Goal: Find specific page/section: Find specific page/section

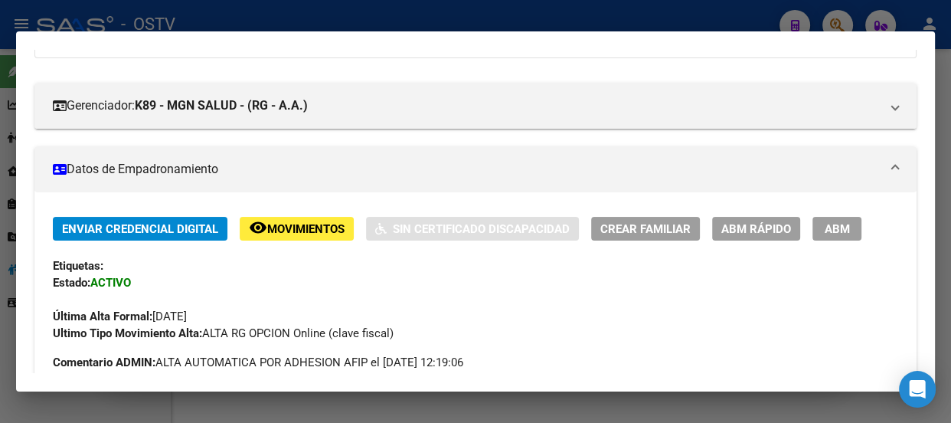
scroll to position [149, 0]
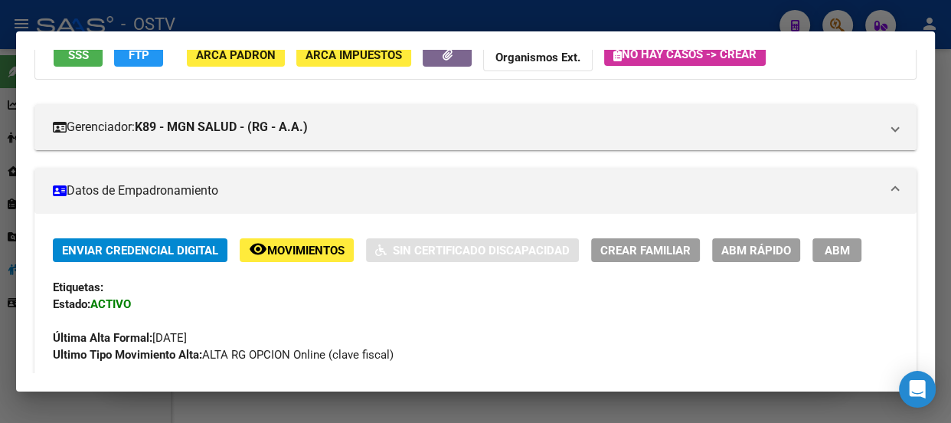
click at [401, 19] on div at bounding box center [475, 211] width 951 height 423
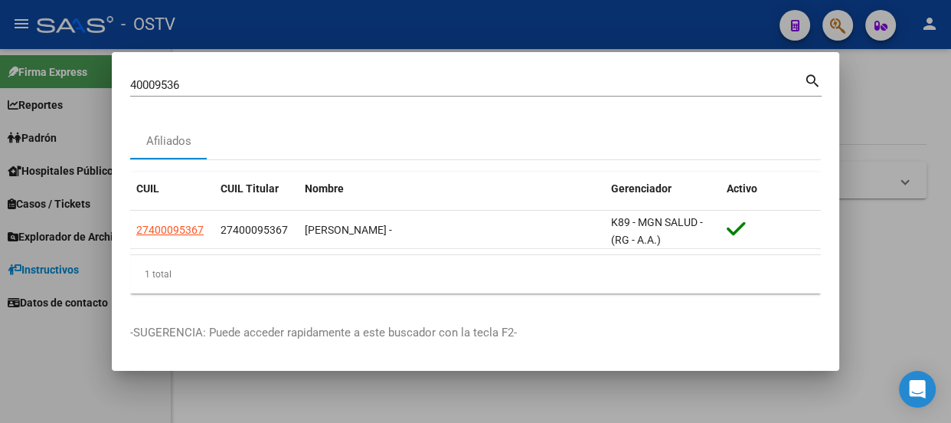
click at [433, 91] on div "40009536 Buscar (apellido, dni, cuil, nro traspaso, cuit, obra social)" at bounding box center [467, 84] width 674 height 23
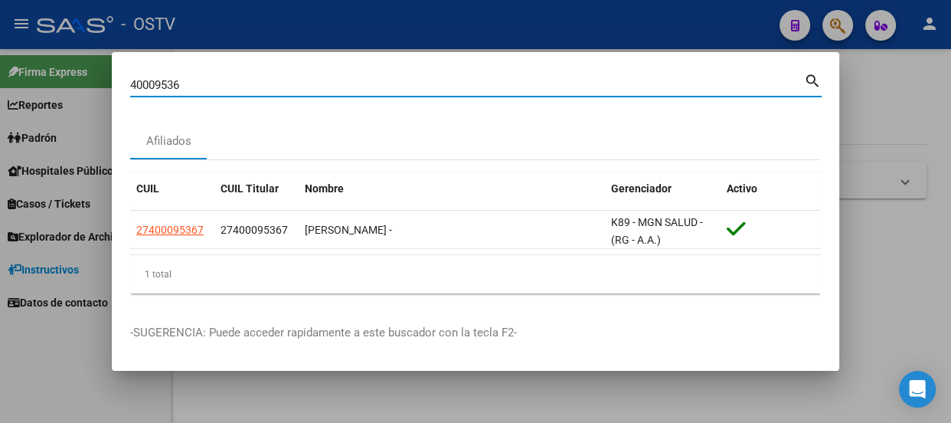
click at [436, 87] on input "40009536" at bounding box center [467, 85] width 674 height 14
paste input "26818832"
type input "26818832"
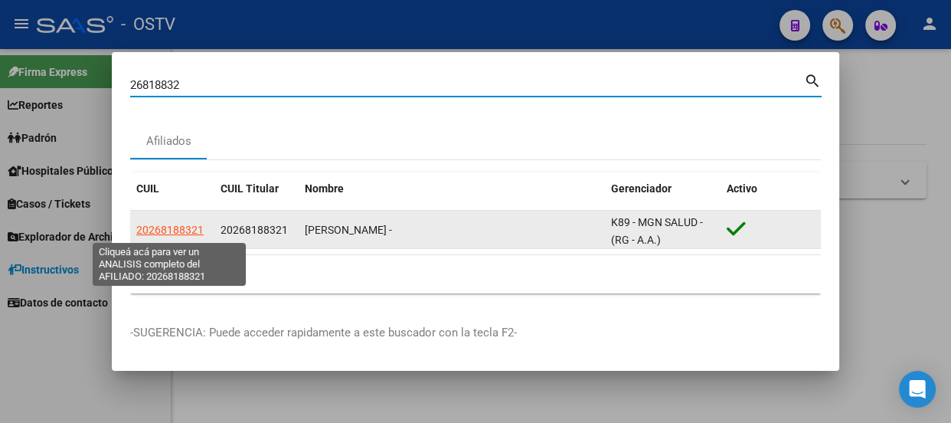
click at [184, 229] on span "20268188321" at bounding box center [169, 230] width 67 height 12
type textarea "20268188321"
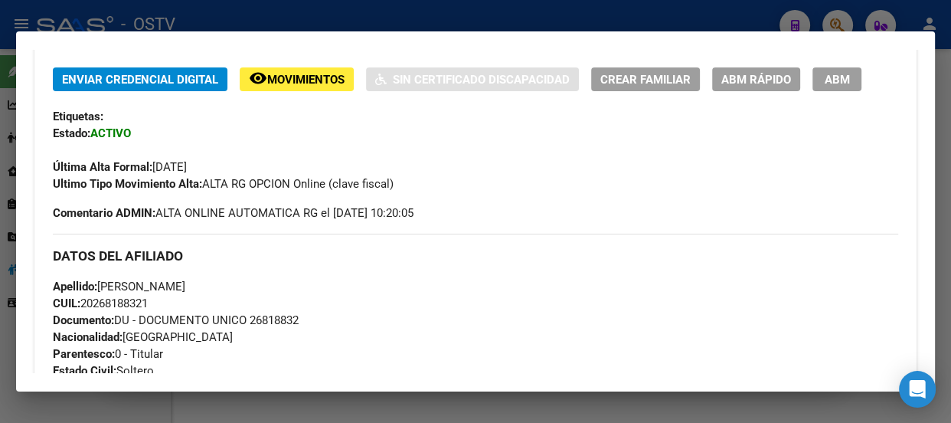
scroll to position [348, 0]
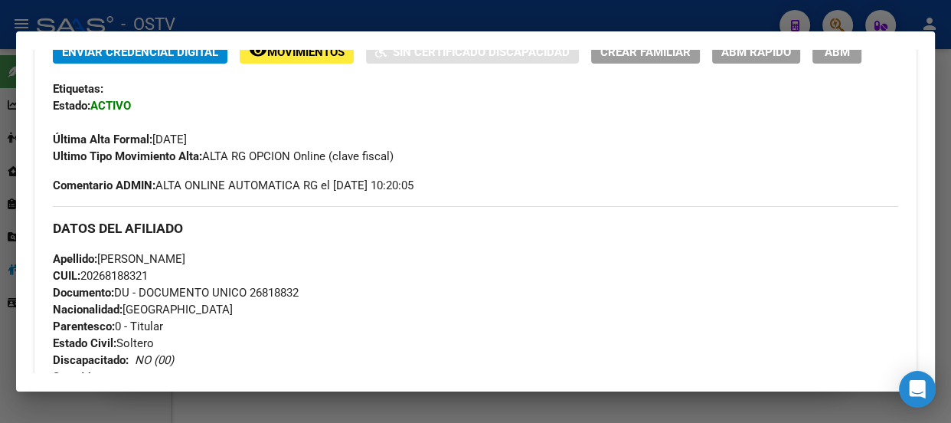
click at [322, 19] on div at bounding box center [475, 211] width 951 height 423
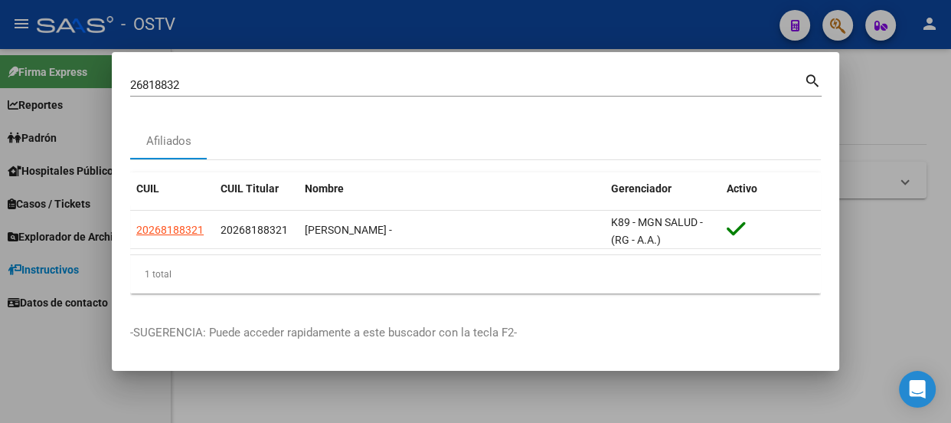
click at [311, 90] on input "26818832" at bounding box center [467, 85] width 674 height 14
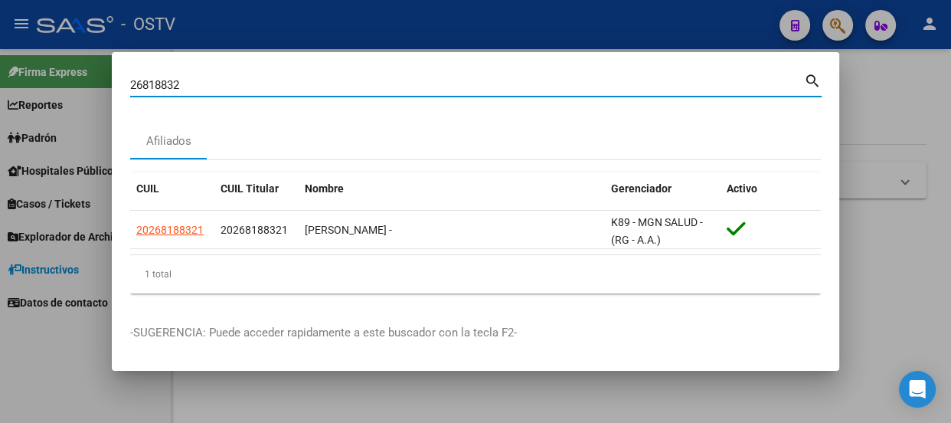
click at [311, 90] on input "26818832" at bounding box center [467, 85] width 674 height 14
paste input "95115999"
type input "95115999"
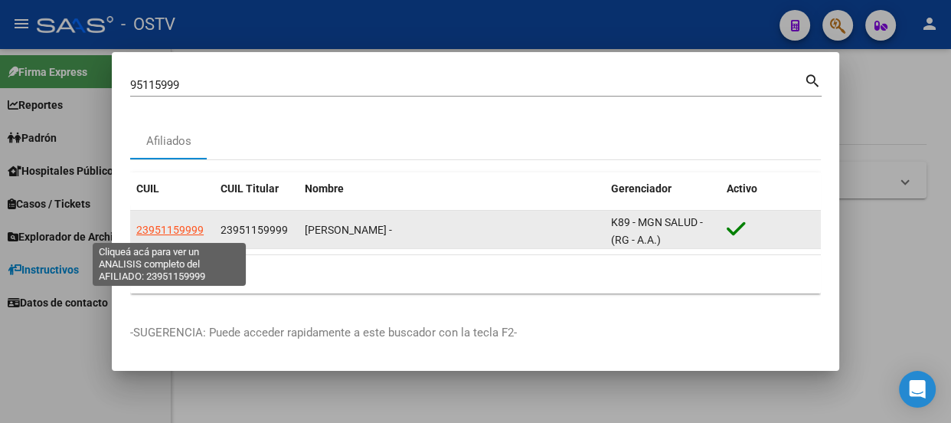
click at [146, 227] on span "23951159999" at bounding box center [169, 230] width 67 height 12
type textarea "23951159999"
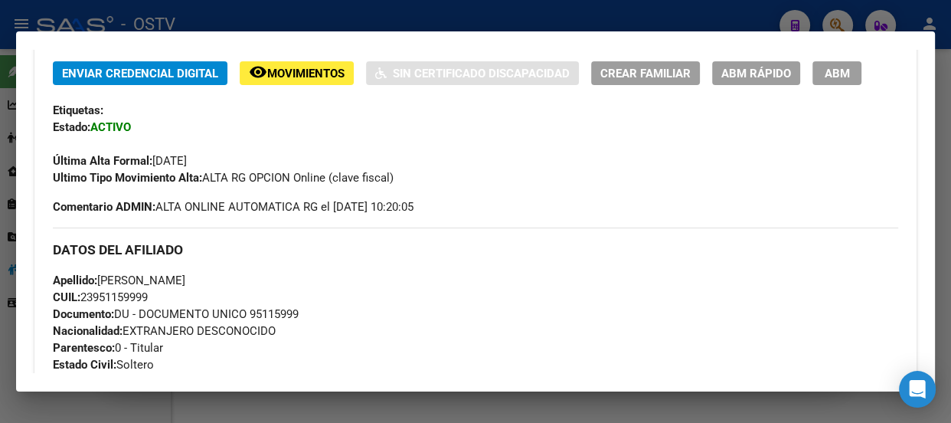
scroll to position [263, 0]
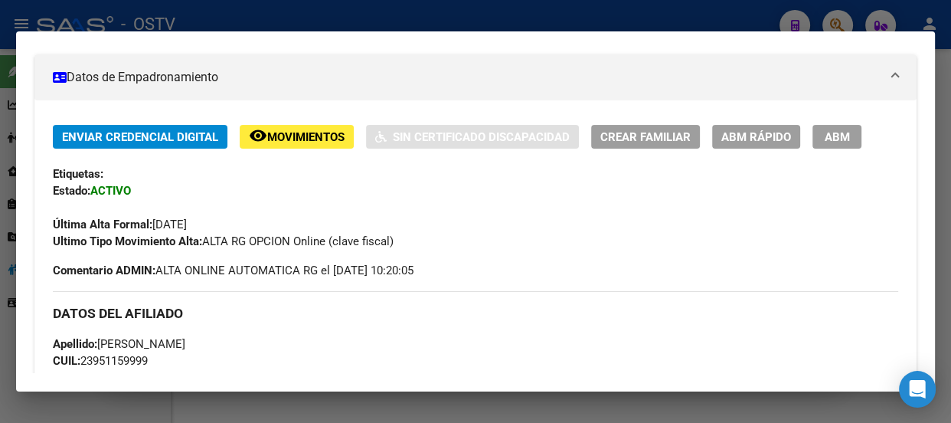
click at [325, 21] on div at bounding box center [475, 211] width 951 height 423
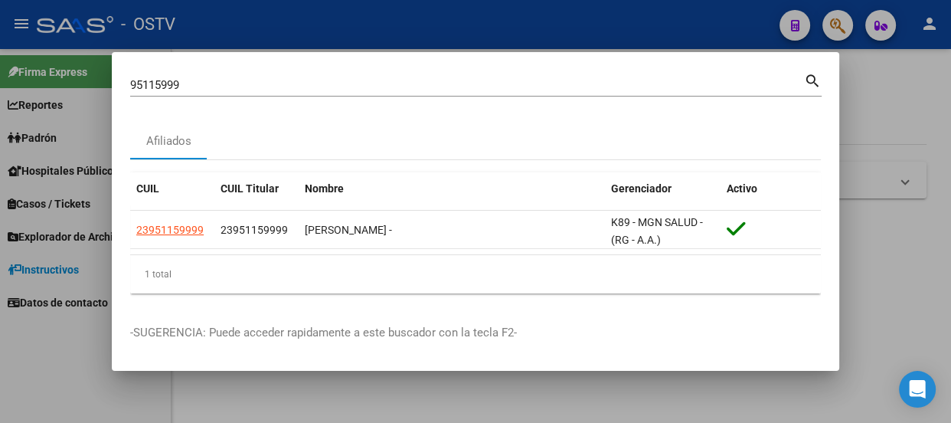
click at [266, 80] on input "95115999" at bounding box center [467, 85] width 674 height 14
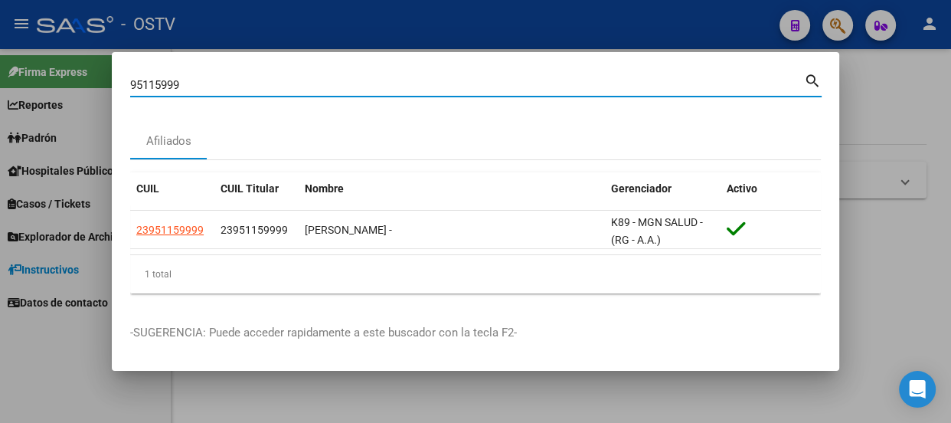
click at [266, 80] on input "95115999" at bounding box center [467, 85] width 674 height 14
paste input "20937643668"
type input "20937643668"
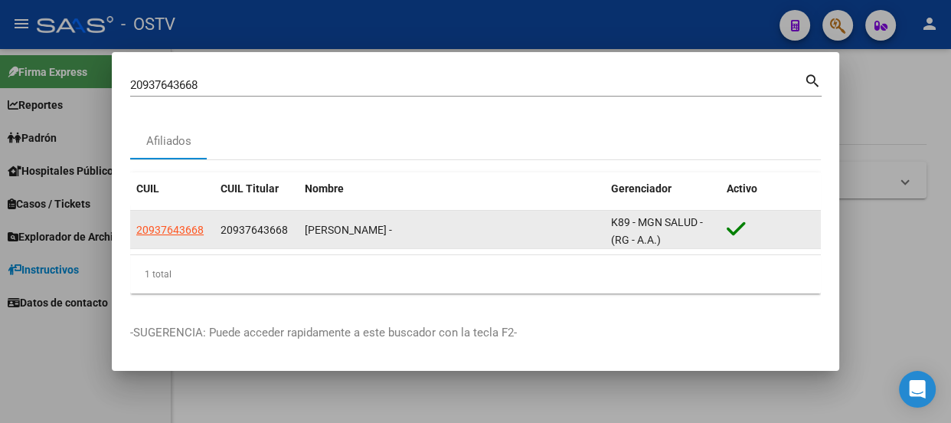
drag, startPoint x: 319, startPoint y: 176, endPoint x: 163, endPoint y: 222, distance: 162.8
click at [194, 225] on div "20937643668" at bounding box center [172, 230] width 72 height 18
click at [163, 222] on app-link-go-to "20937643668" at bounding box center [169, 230] width 67 height 18
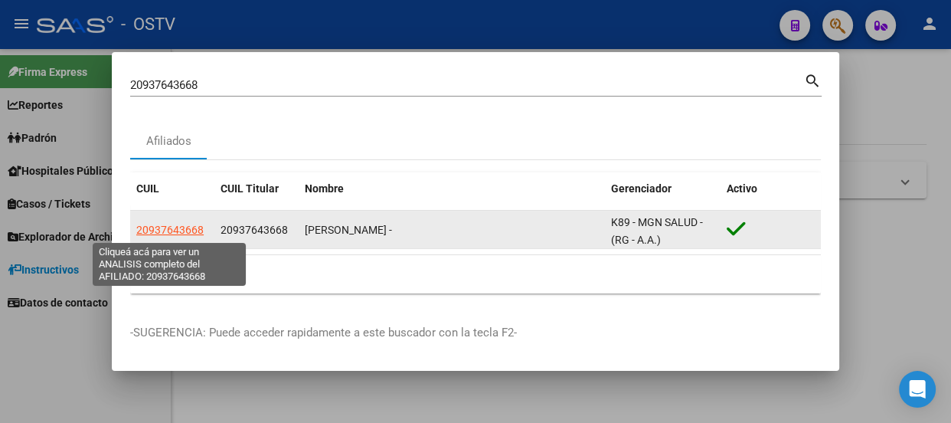
click at [165, 230] on span "20937643668" at bounding box center [169, 230] width 67 height 12
type textarea "20937643668"
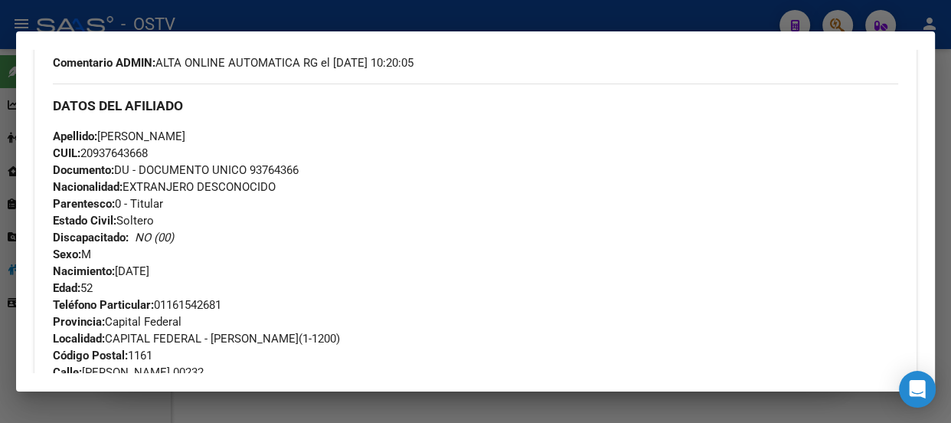
scroll to position [472, 0]
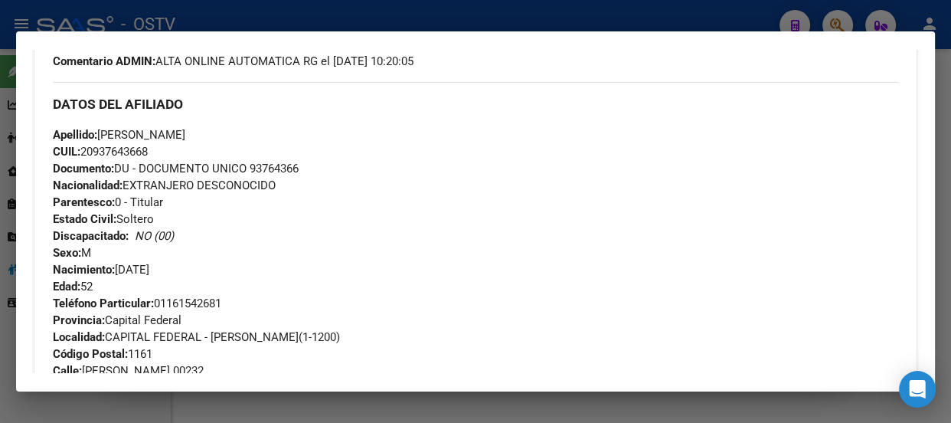
click at [275, 168] on span "Documento: DU - DOCUMENTO UNICO 93764366" at bounding box center [176, 169] width 246 height 14
copy span "93764366"
click at [422, 136] on div "Apellido: MOREL MIGDONIO CUIL: 20937643668 Documento: DU - DOCUMENTO UNICO 9376…" at bounding box center [475, 210] width 845 height 168
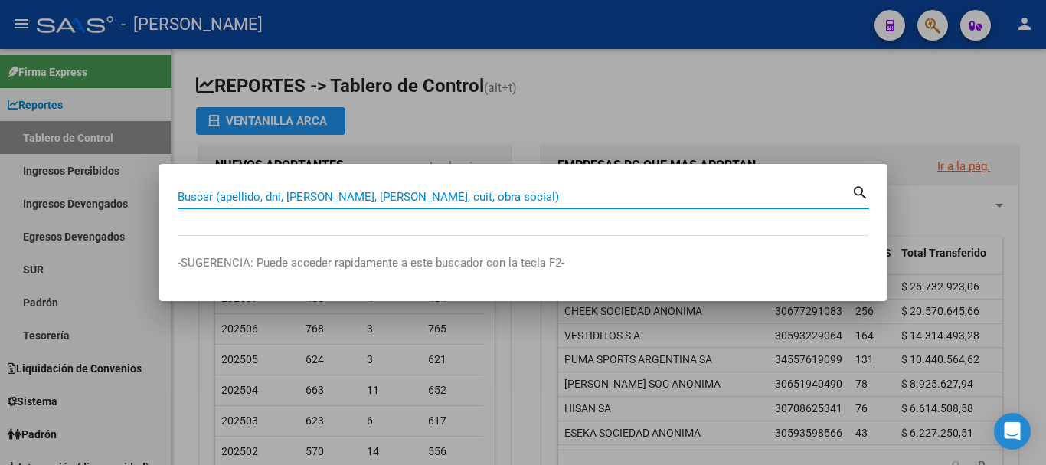
paste input "95223190 1,00 25.201,00 25.201,00 L"
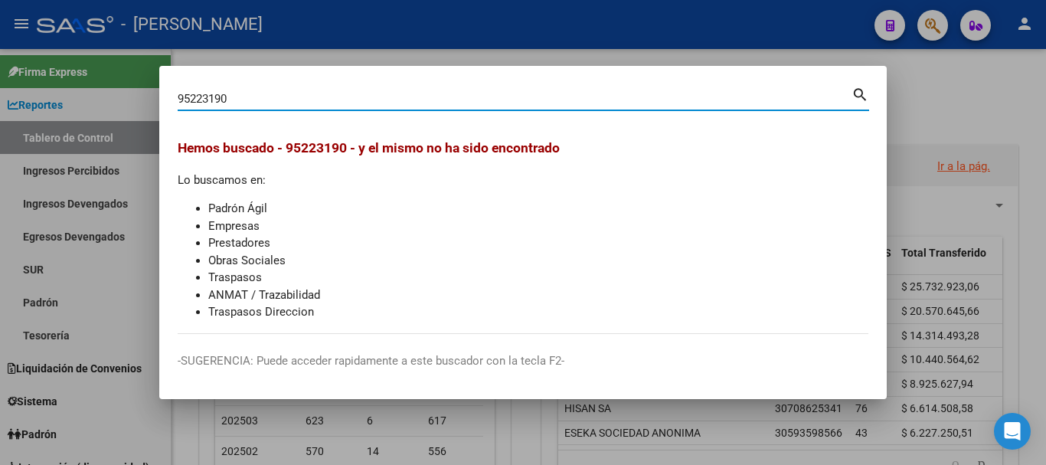
click at [205, 90] on div "95223190 Buscar (apellido, dni, cuil, nro traspaso, cuit, obra social)" at bounding box center [515, 98] width 674 height 23
click at [199, 105] on input "95223190" at bounding box center [515, 99] width 674 height 14
click at [312, 99] on input "95223190" at bounding box center [515, 99] width 674 height 14
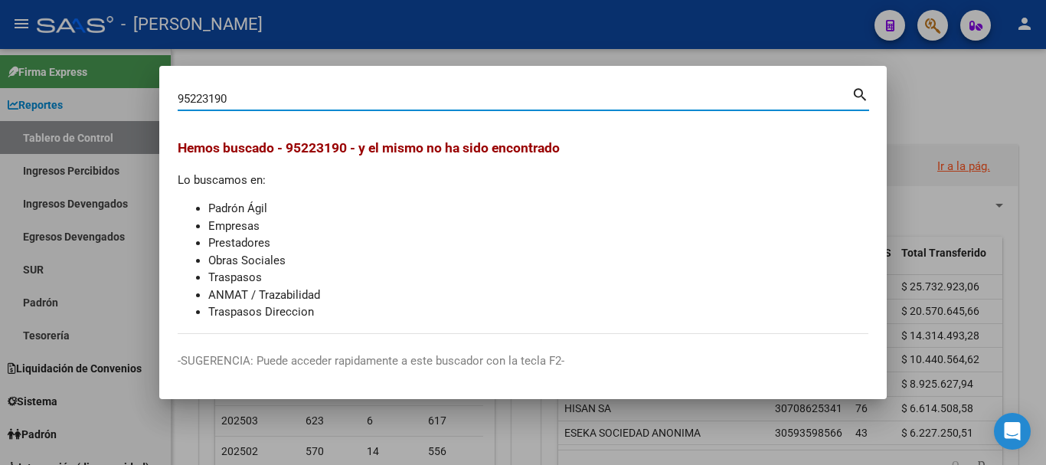
click at [312, 99] on input "95223190" at bounding box center [515, 99] width 674 height 14
paste input "4635759 1,00 15.567,00 15.567,00 C"
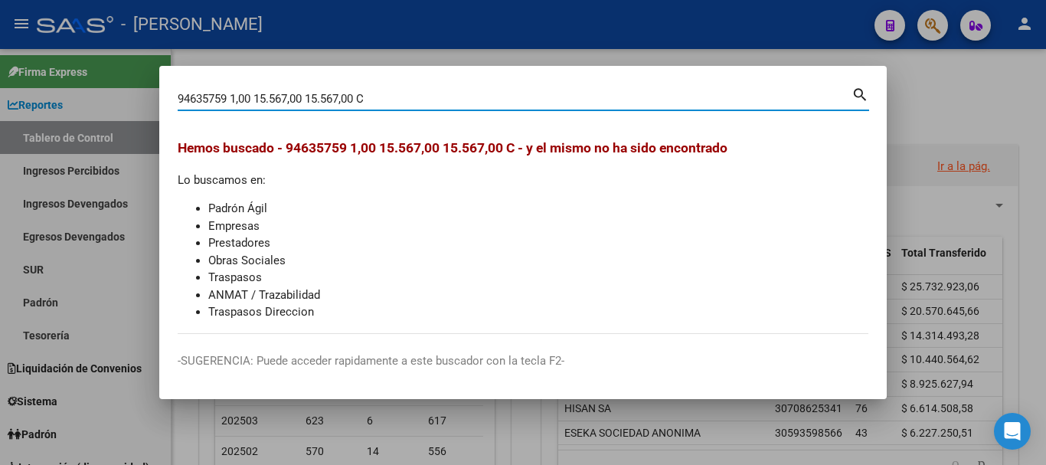
drag, startPoint x: 233, startPoint y: 99, endPoint x: 382, endPoint y: 97, distance: 148.5
click at [382, 97] on input "94635759 1,00 15.567,00 15.567,00 C" at bounding box center [515, 99] width 674 height 14
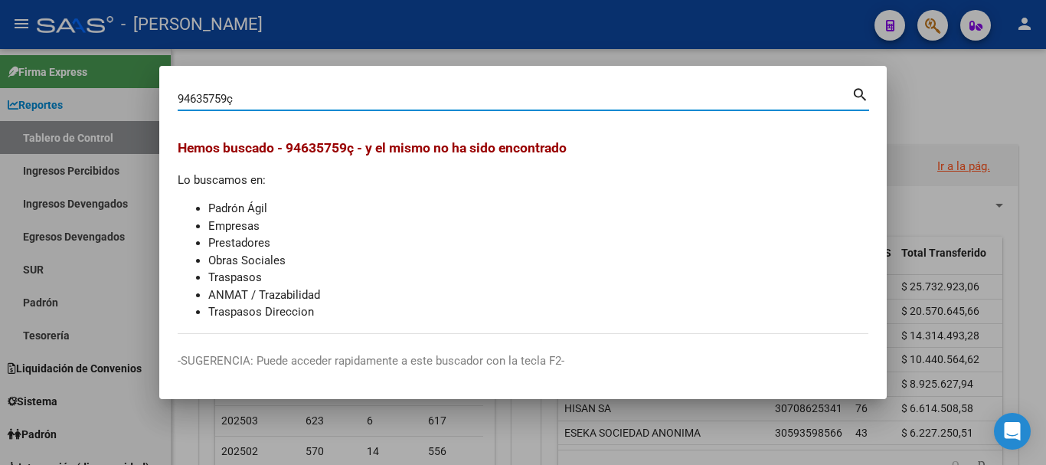
type input "94635759"
click at [198, 103] on input "94635759" at bounding box center [515, 99] width 674 height 14
click at [369, 92] on input "94635759" at bounding box center [515, 99] width 674 height 14
